Goal: Task Accomplishment & Management: Manage account settings

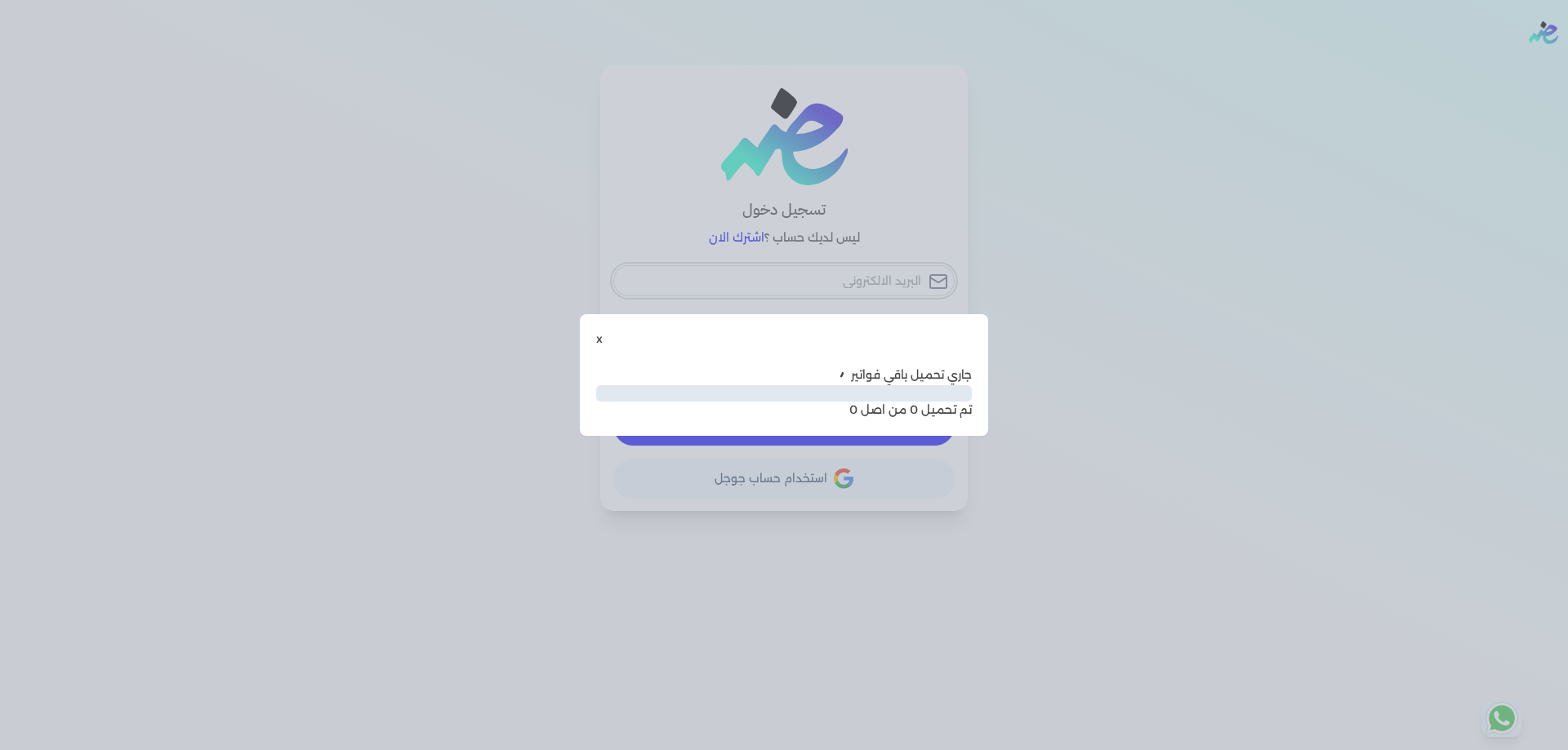
type input "[PERSON_NAME][EMAIL_ADDRESS][DOMAIN_NAME]"
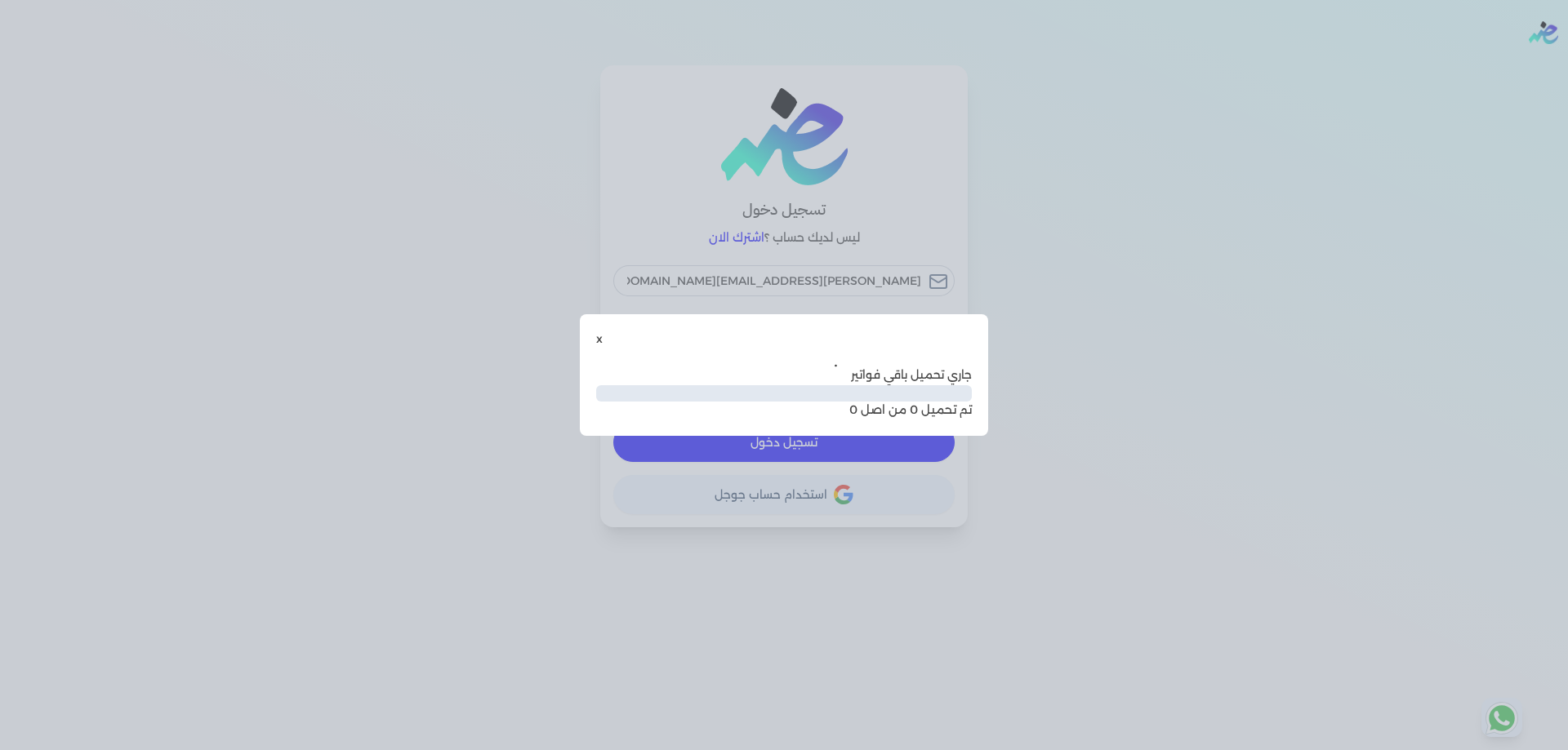
click at [594, 332] on div "x جاري تحميل باقي فواتير تم تحميل 0 من اصل 0" at bounding box center [783, 375] width 408 height 121
click at [599, 337] on button "x" at bounding box center [599, 339] width 7 height 17
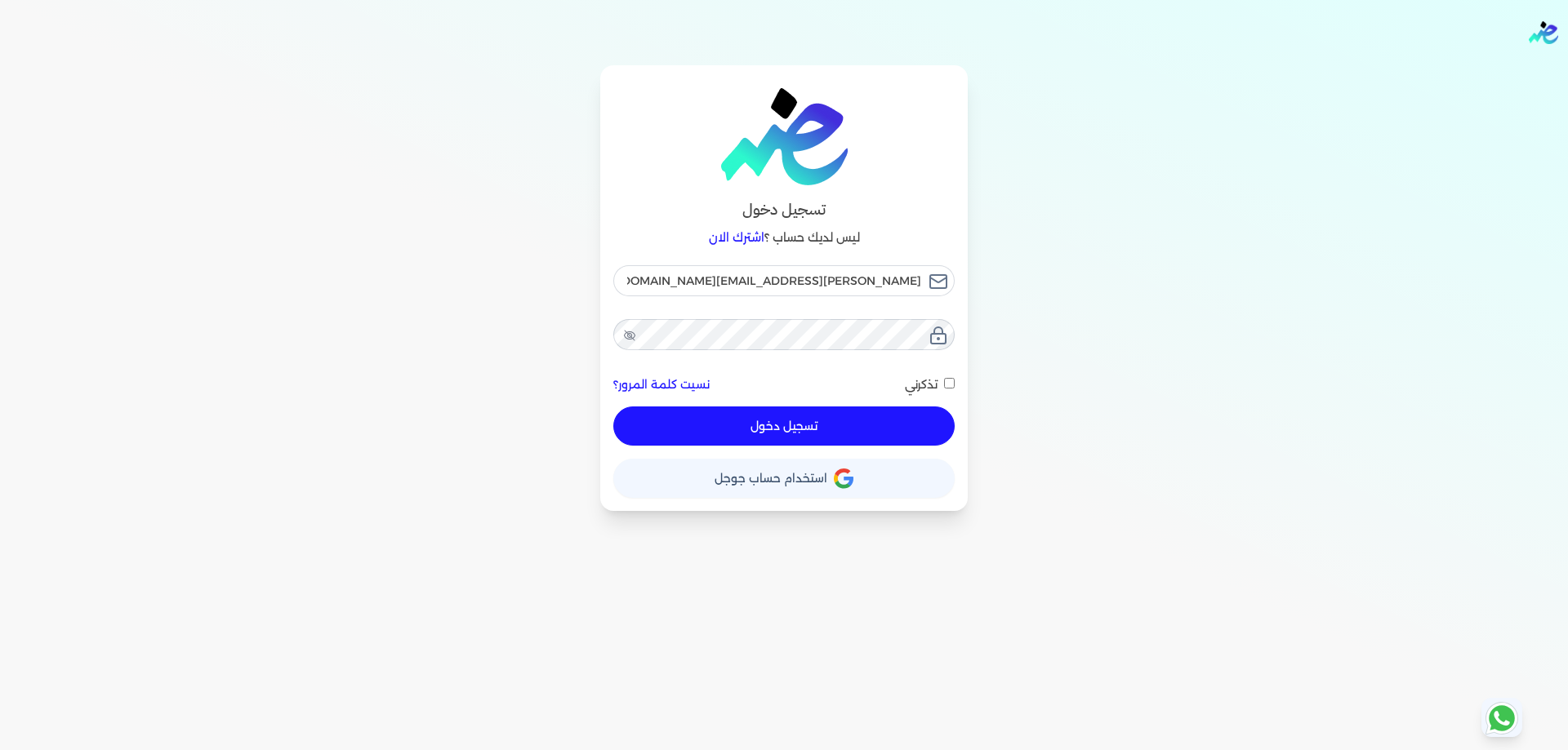
click at [937, 391] on span "تذكرني" at bounding box center [921, 385] width 33 height 15
click at [944, 388] on input "تذكرني" at bounding box center [949, 383] width 11 height 11
checkbox input "true"
click at [911, 408] on button "تسجيل دخول" at bounding box center [784, 426] width 342 height 39
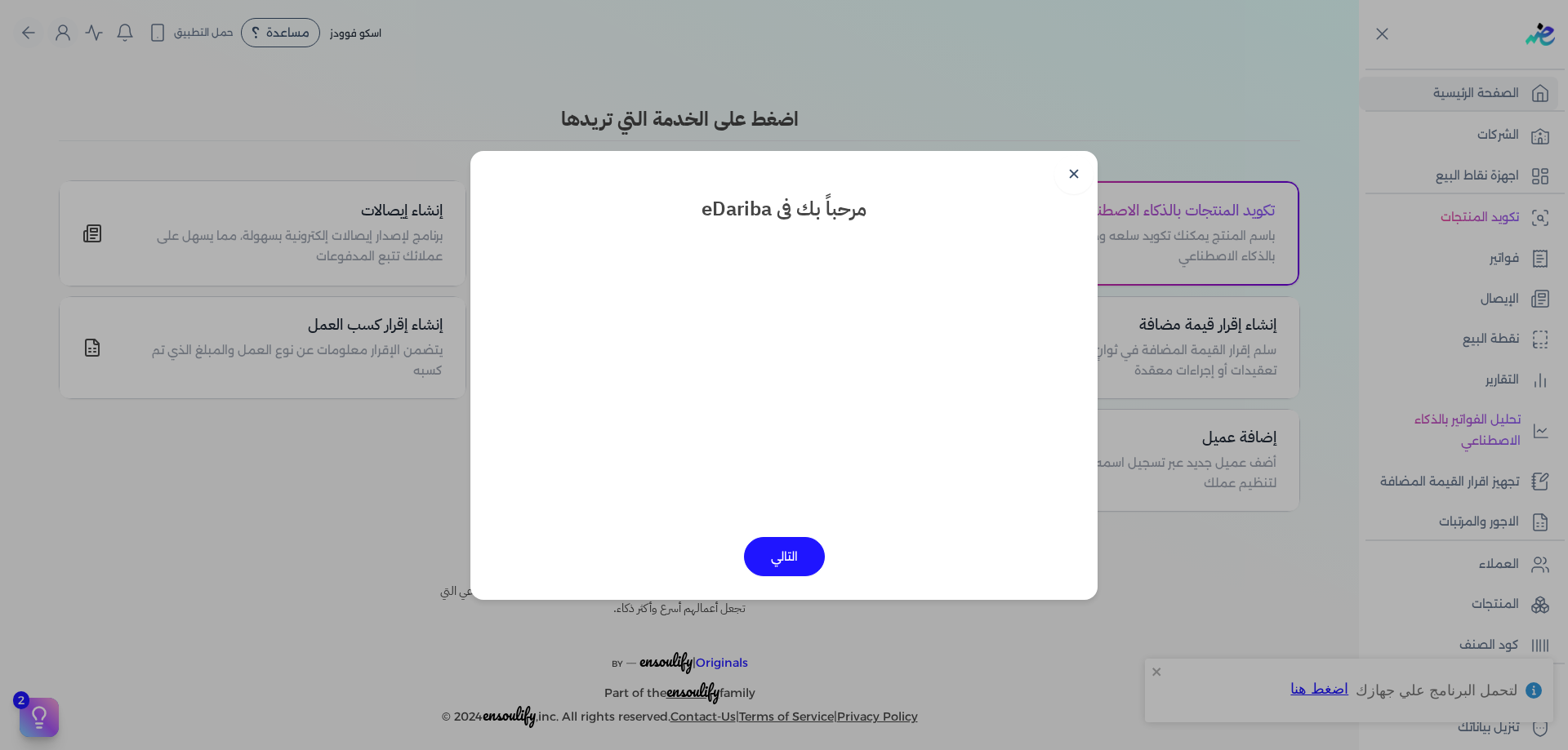
drag, startPoint x: 1065, startPoint y: 181, endPoint x: 959, endPoint y: 168, distance: 106.8
click at [1066, 181] on link "✕" at bounding box center [1074, 175] width 39 height 39
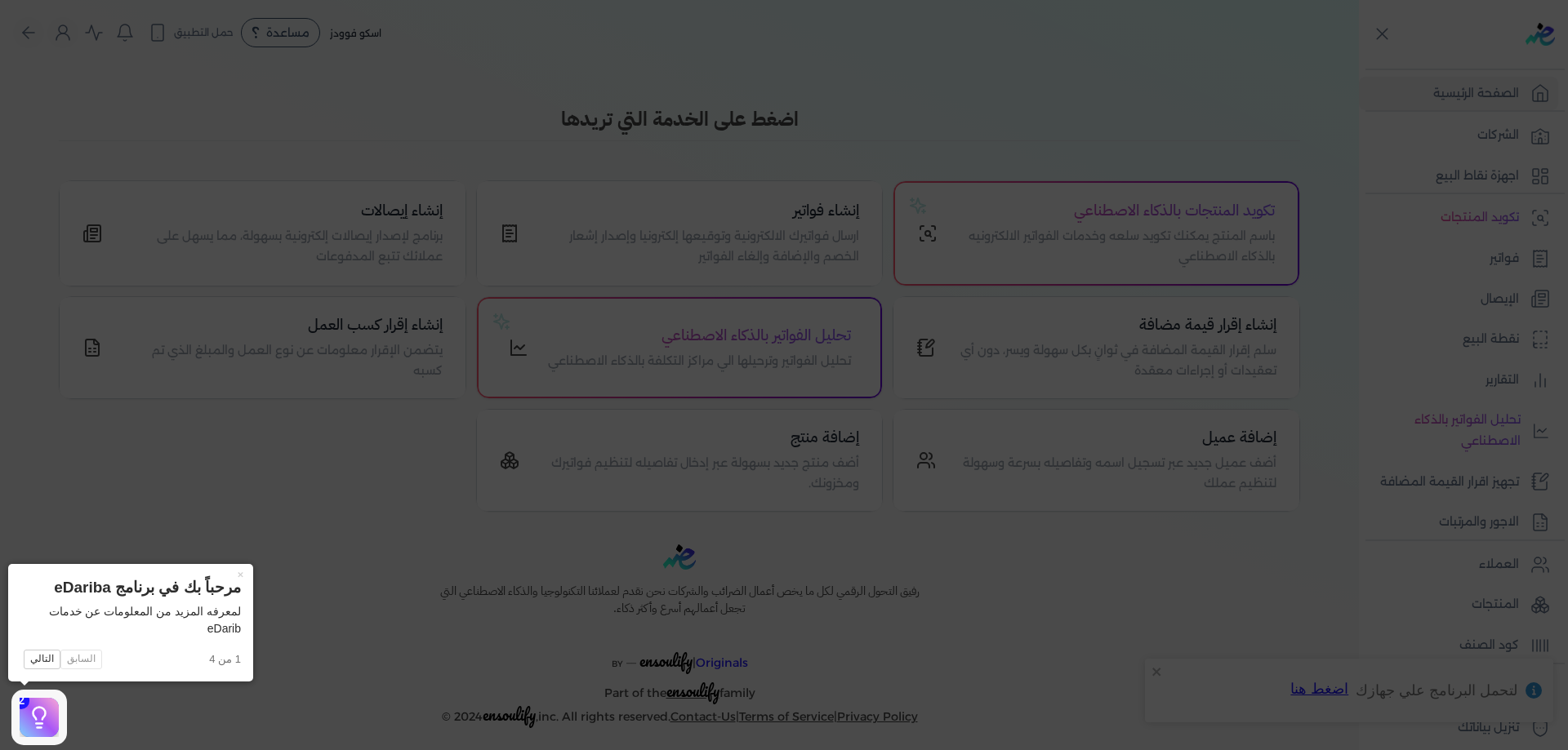
click at [140, 178] on icon at bounding box center [784, 375] width 1568 height 750
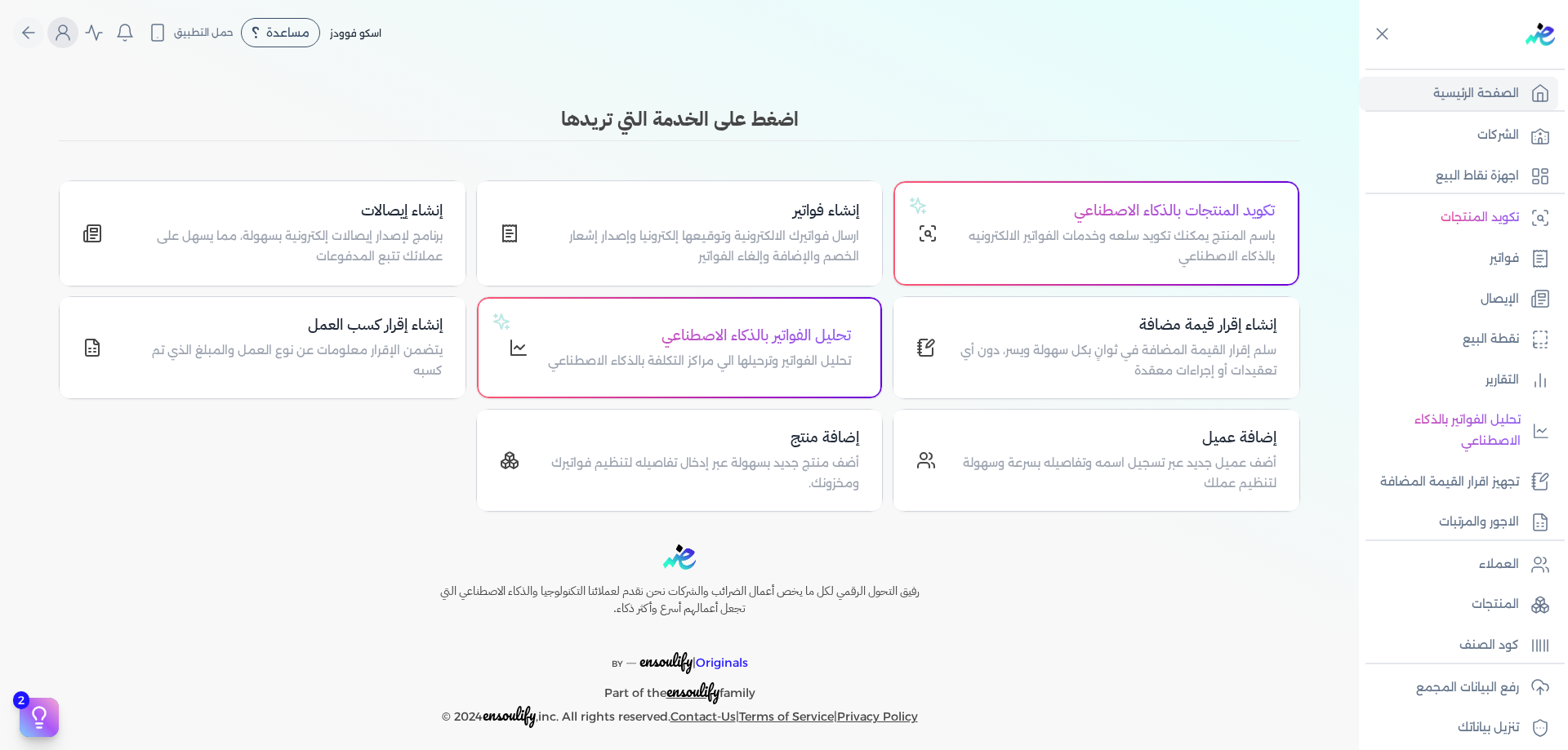
click at [68, 29] on icon "Global" at bounding box center [63, 33] width 20 height 20
click at [78, 41] on button "Global" at bounding box center [63, 33] width 31 height 31
click at [78, 33] on button "Global" at bounding box center [63, 33] width 31 height 31
click at [83, 55] on nav "Toggle Navigation الاسعار العمولات مساعدة خدمة العملاء دليل المستخدم تسجيل الدخ…" at bounding box center [679, 33] width 1359 height 66
click at [71, 40] on icon "Global" at bounding box center [63, 33] width 20 height 20
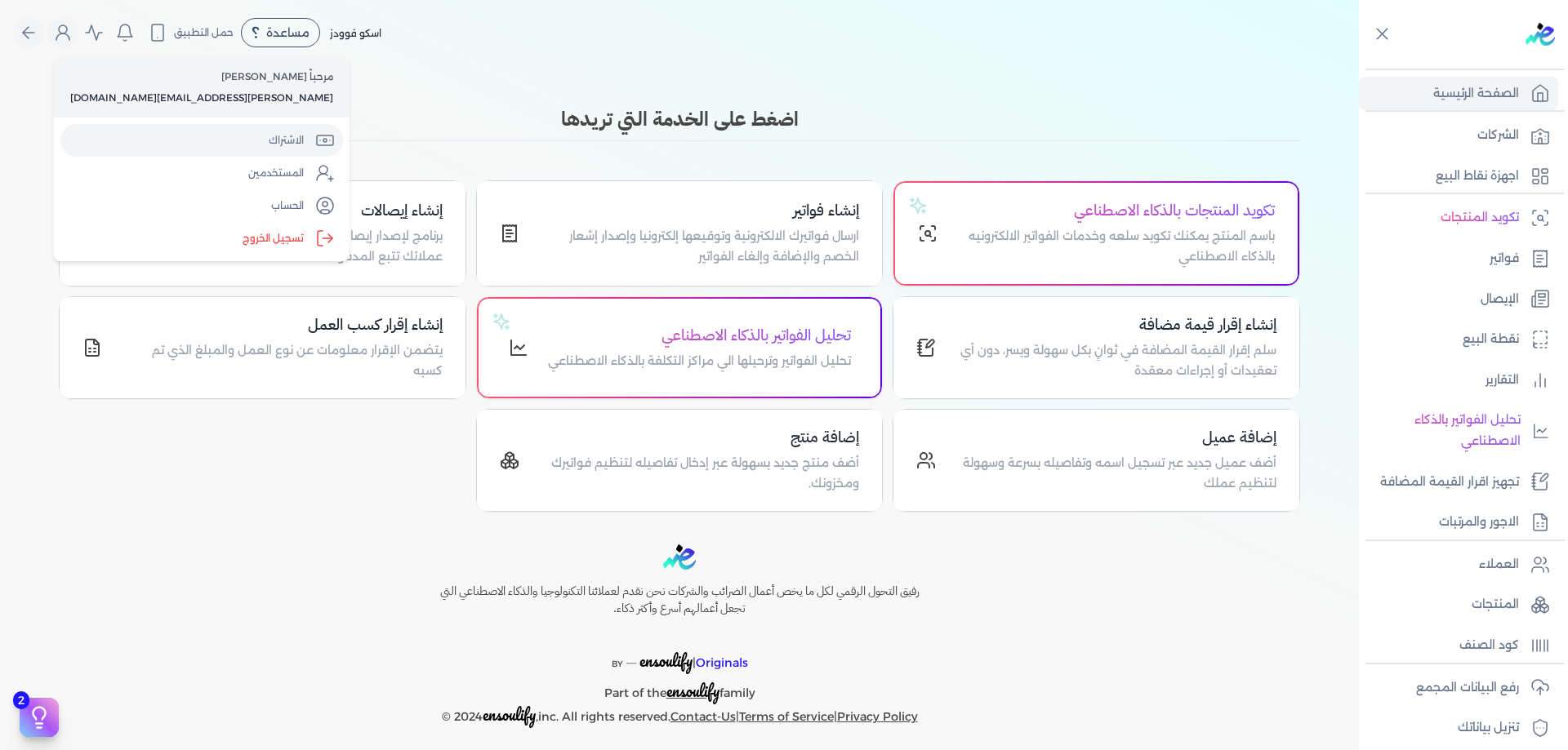
click at [184, 131] on link "الاشتراك" at bounding box center [202, 140] width 282 height 33
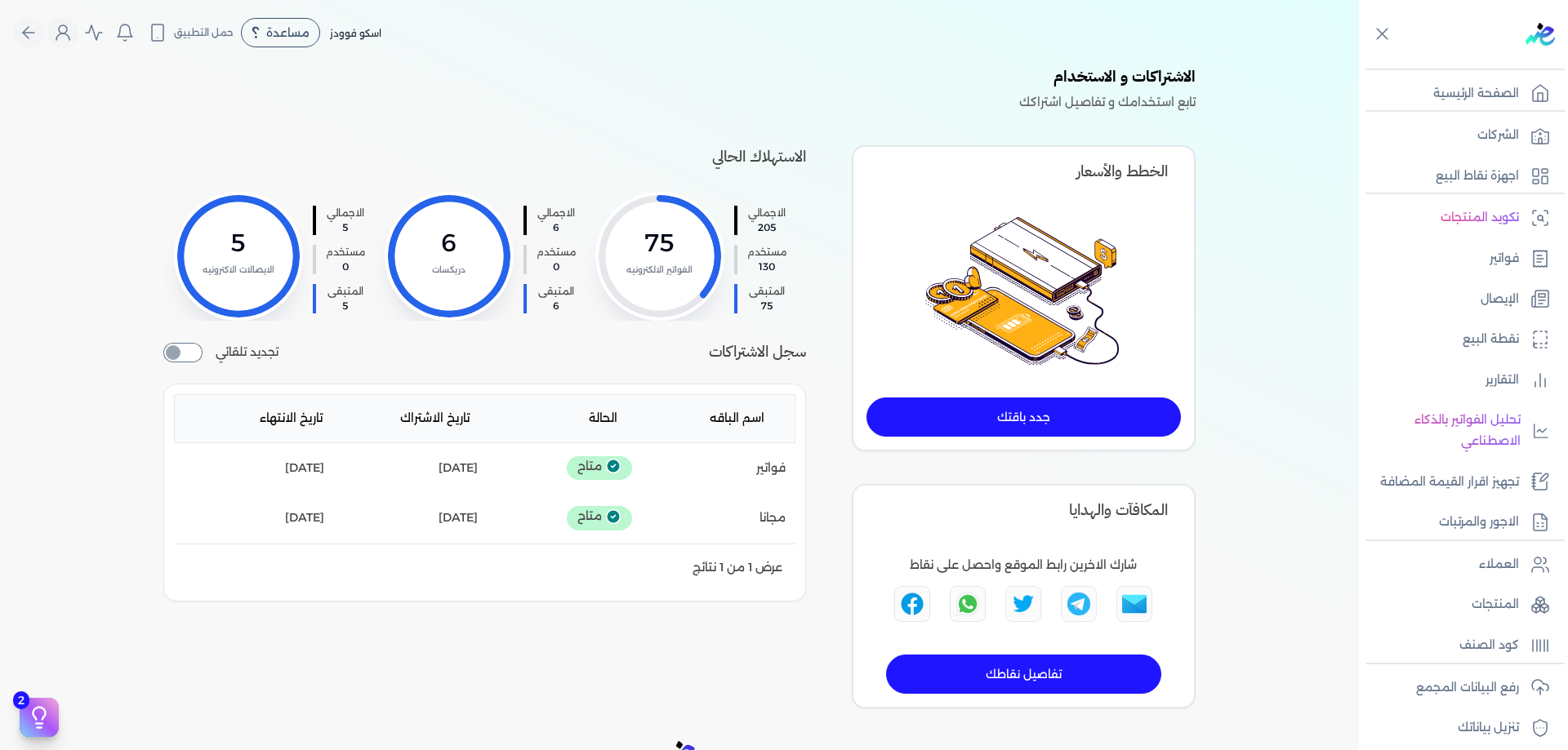
click at [681, 110] on p "تابع استخدامك و تفاصيل اشتراكك" at bounding box center [679, 103] width 1032 height 21
